Goal: Task Accomplishment & Management: Manage account settings

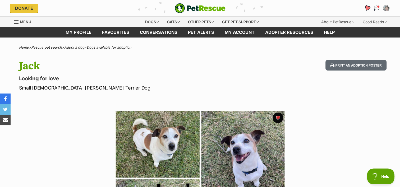
click at [367, 7] on icon "Favourites" at bounding box center [367, 8] width 6 height 6
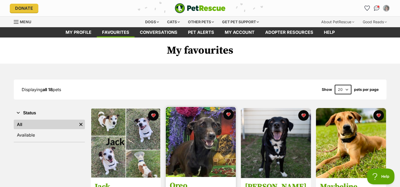
click at [212, 126] on img at bounding box center [201, 142] width 70 height 70
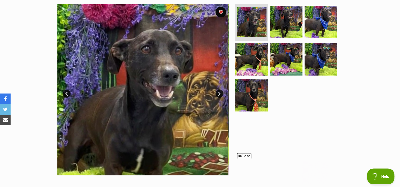
click at [193, 86] on img at bounding box center [142, 89] width 171 height 171
click at [219, 92] on link "Next" at bounding box center [220, 94] width 8 height 8
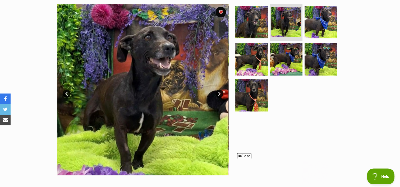
click at [219, 92] on link "Next" at bounding box center [220, 94] width 8 height 8
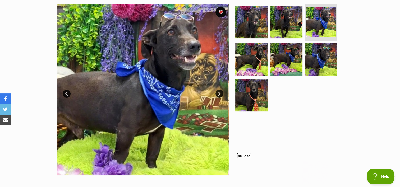
click at [219, 92] on link "Next" at bounding box center [220, 94] width 8 height 8
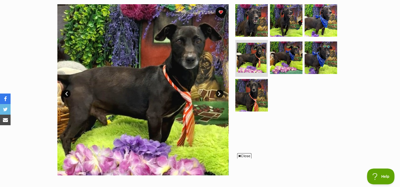
click at [219, 92] on link "Next" at bounding box center [220, 94] width 8 height 8
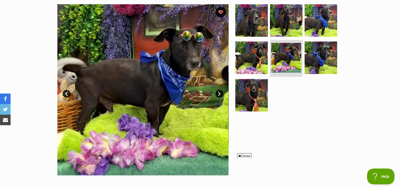
click at [219, 92] on link "Next" at bounding box center [220, 94] width 8 height 8
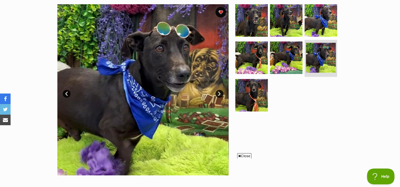
click at [219, 92] on link "Next" at bounding box center [220, 94] width 8 height 8
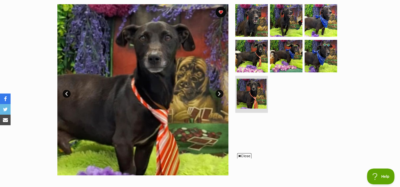
click at [219, 92] on link "Next" at bounding box center [220, 94] width 8 height 8
